Goal: Find specific page/section: Find specific page/section

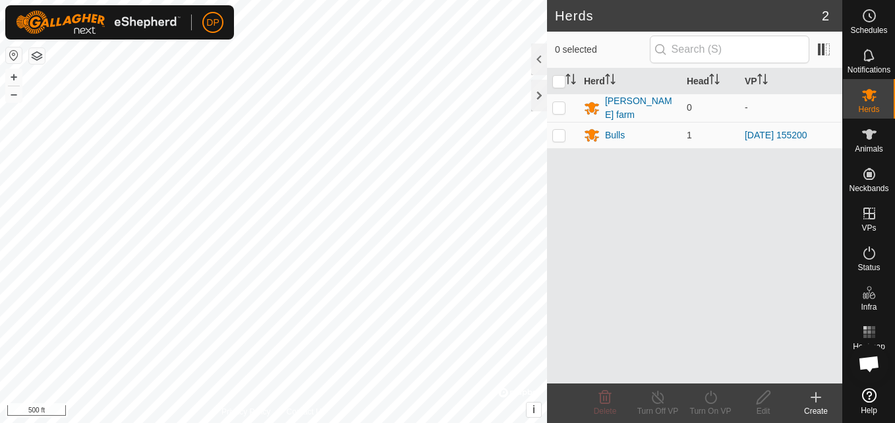
scroll to position [749, 0]
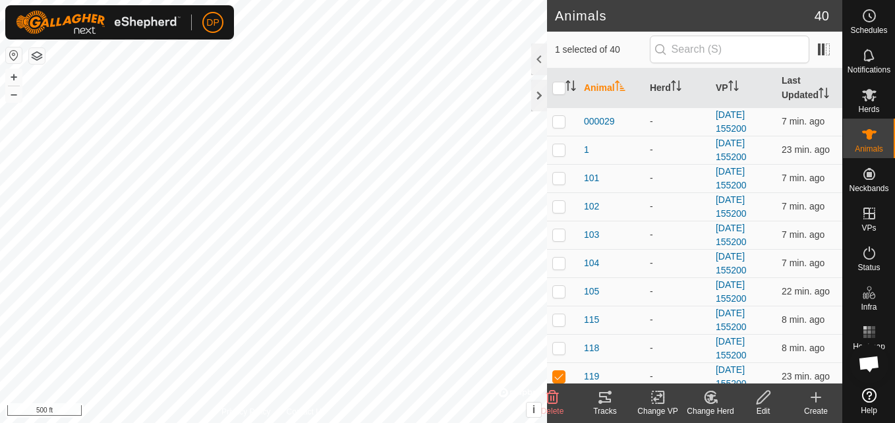
click at [604, 400] on icon at bounding box center [605, 398] width 16 height 16
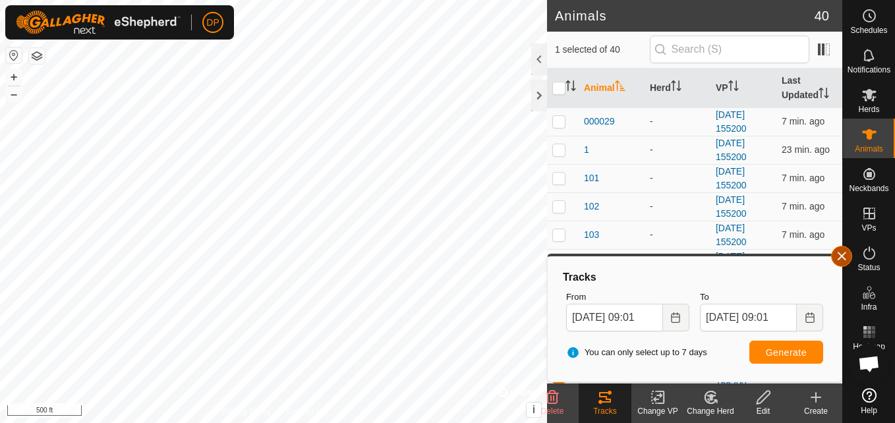
click at [844, 254] on button "button" at bounding box center [841, 256] width 21 height 21
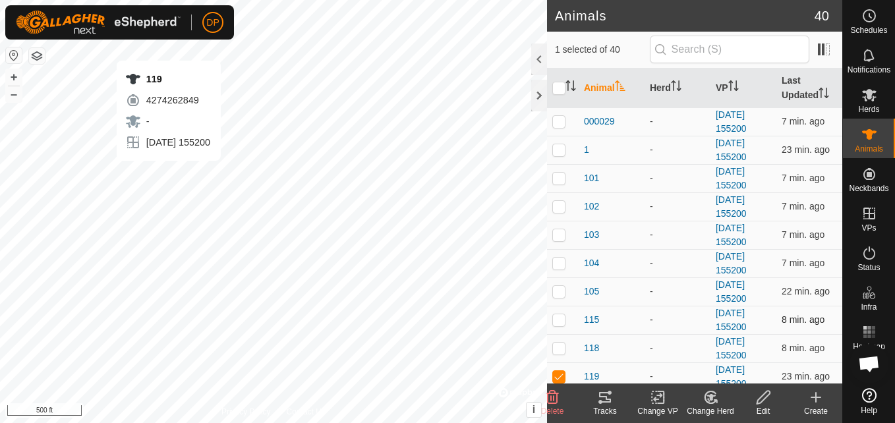
checkbox input "false"
